Goal: Find specific page/section: Find specific page/section

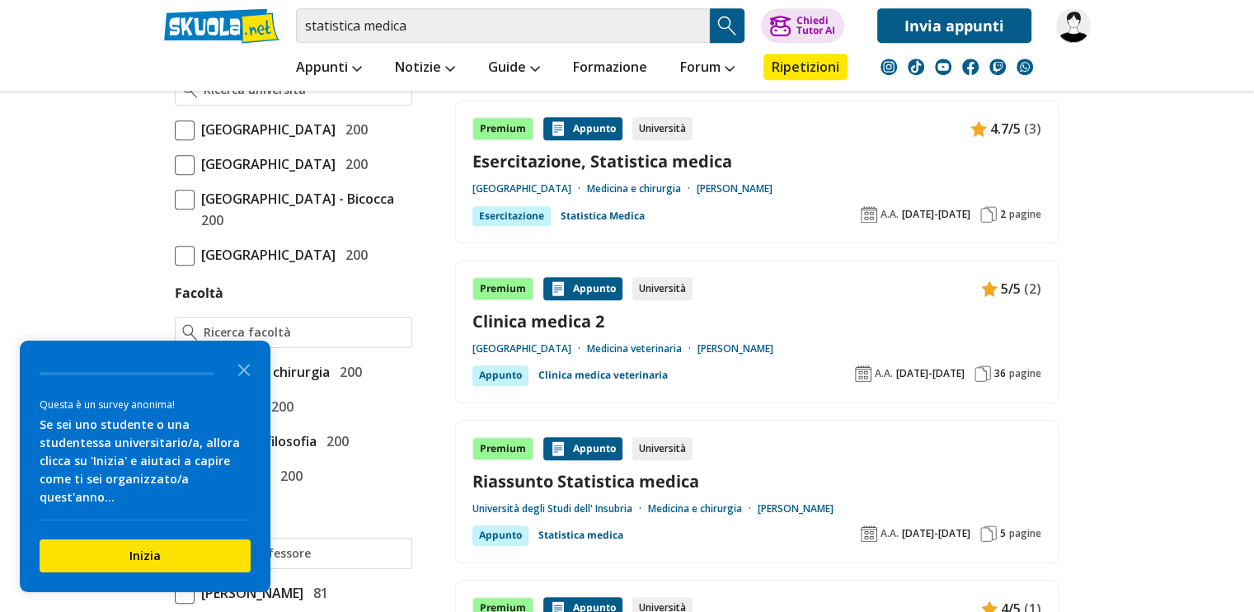
scroll to position [830, 0]
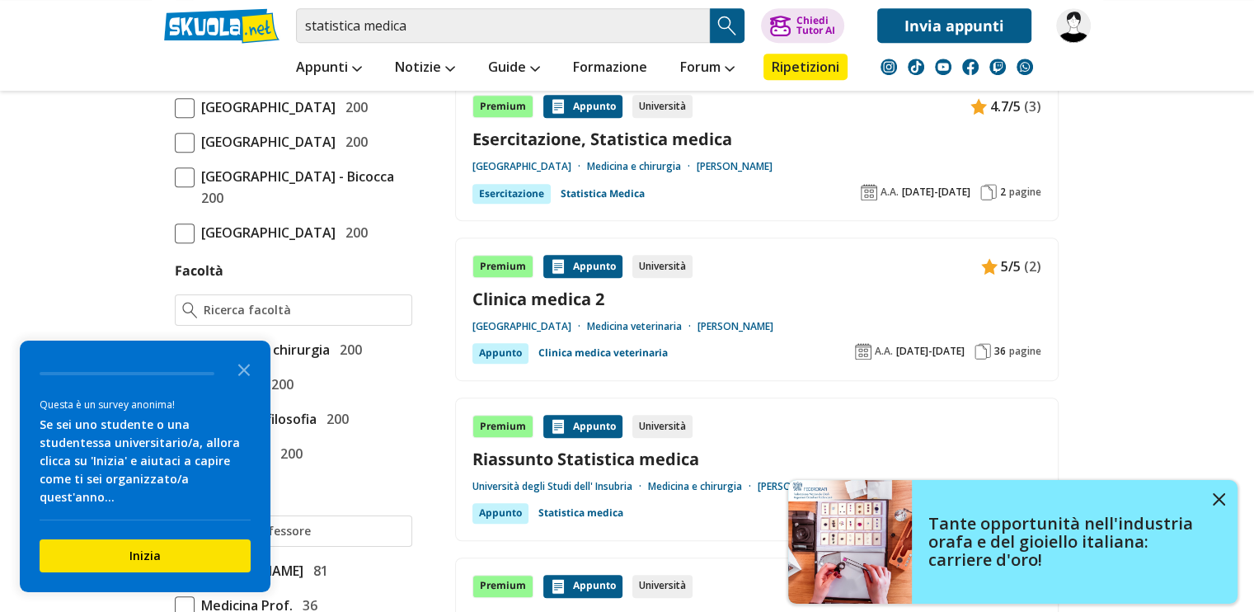
drag, startPoint x: 1226, startPoint y: 26, endPoint x: 56, endPoint y: 271, distance: 1194.8
click at [185, 187] on span at bounding box center [185, 177] width 20 height 20
click at [175, 187] on input "Università degli Studi di Milano - Bicocca 200" at bounding box center [175, 187] width 0 height 0
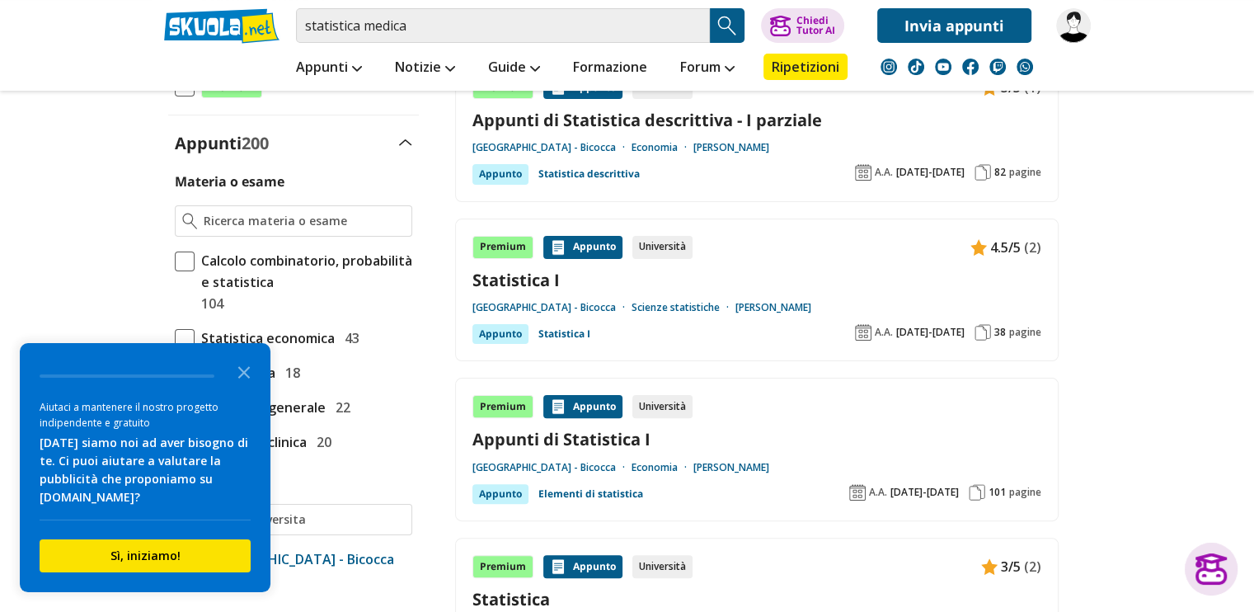
scroll to position [1646, 0]
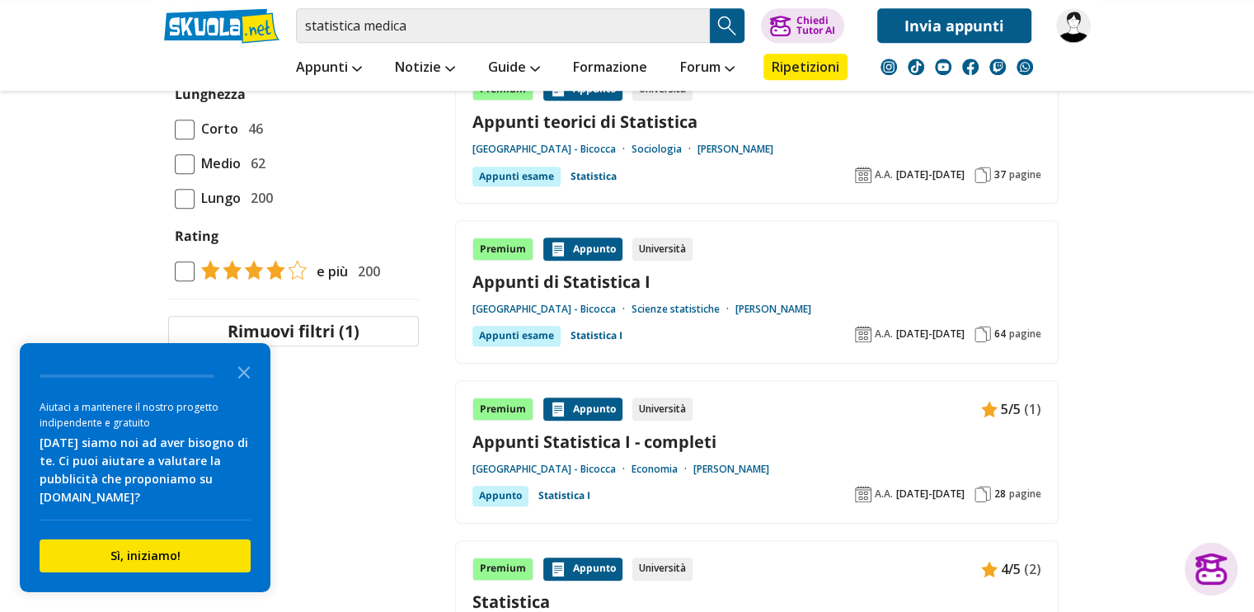
click at [1092, 276] on div "Filtra 1 Rimuovi tutti i filtri Livello 200 Scuola Media 0 Scuola Superiore 0" at bounding box center [628, 222] width 952 height 3297
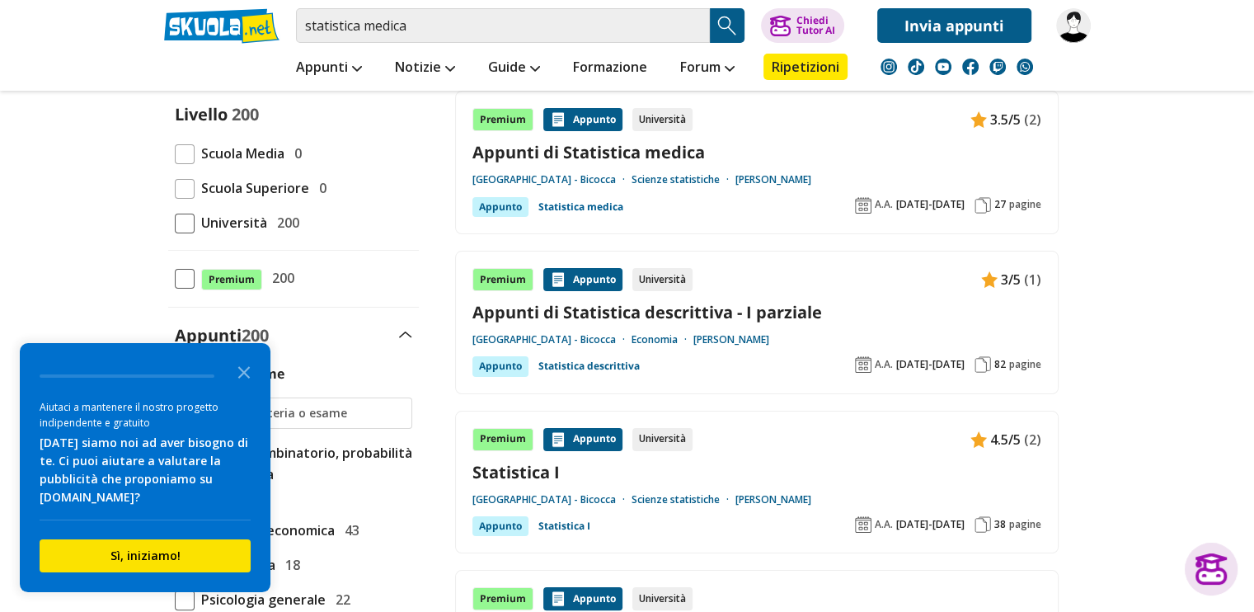
scroll to position [178, 0]
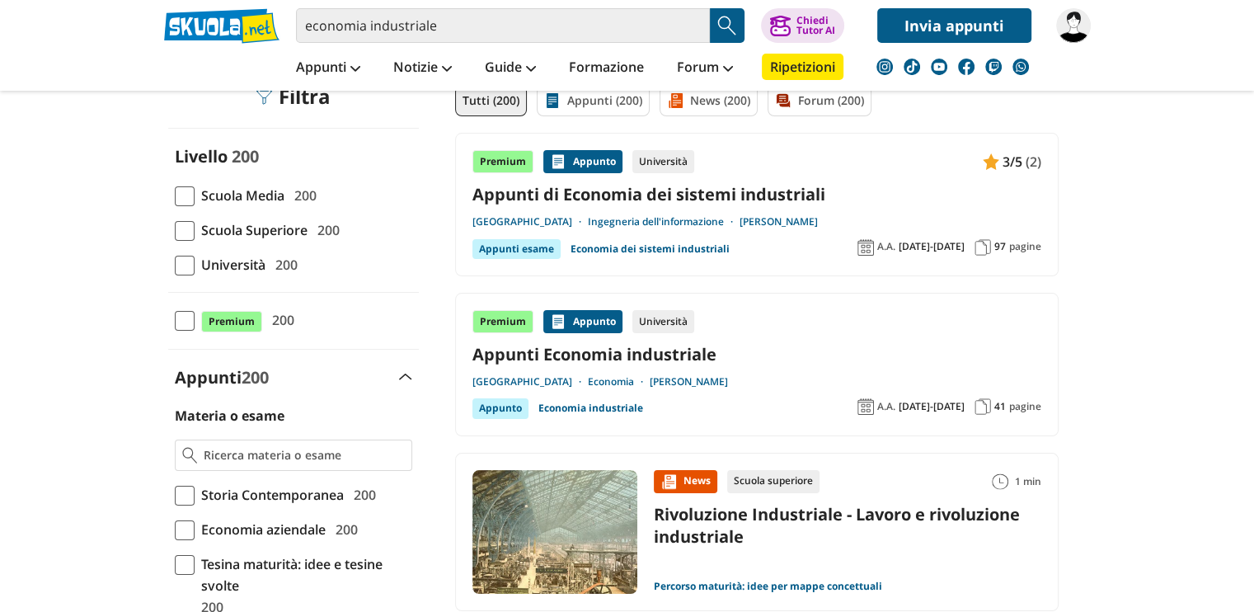
scroll to position [135, 0]
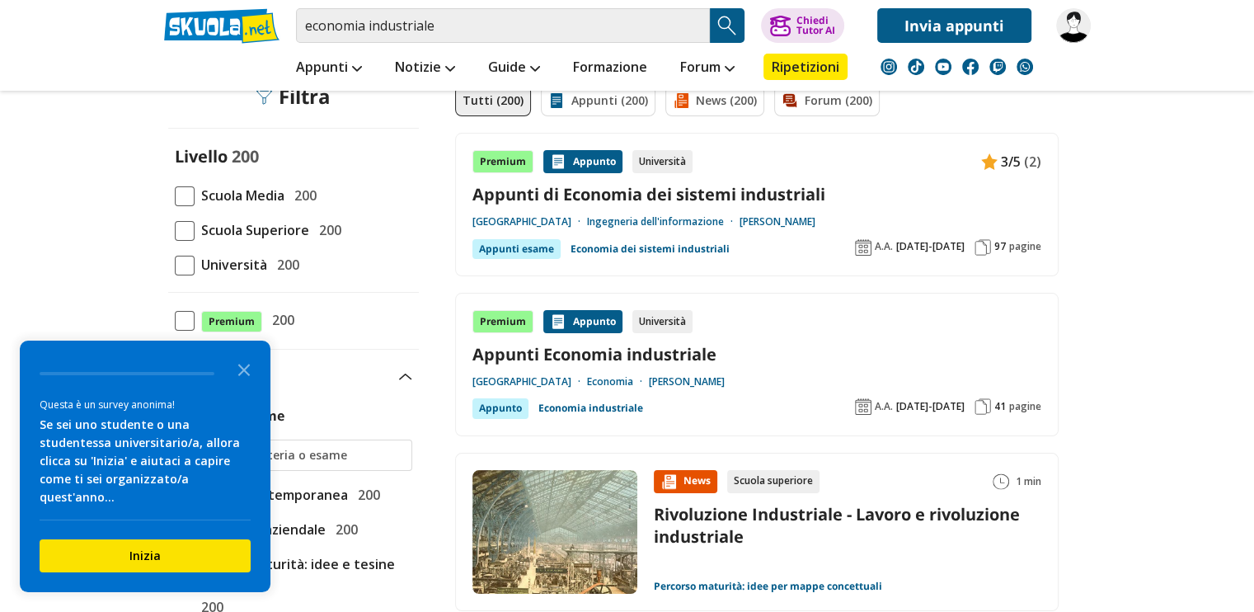
click at [179, 264] on span at bounding box center [185, 266] width 20 height 20
click at [175, 265] on input "Università 200" at bounding box center [175, 265] width 0 height 0
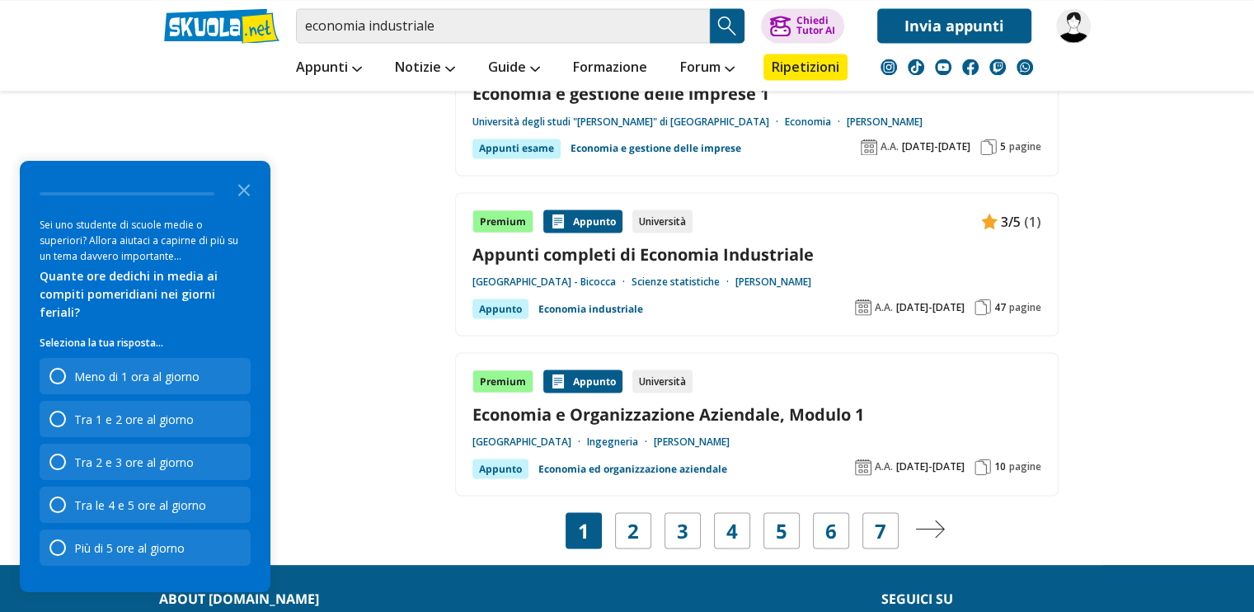
scroll to position [2943, 0]
